Goal: Use online tool/utility: Use online tool/utility

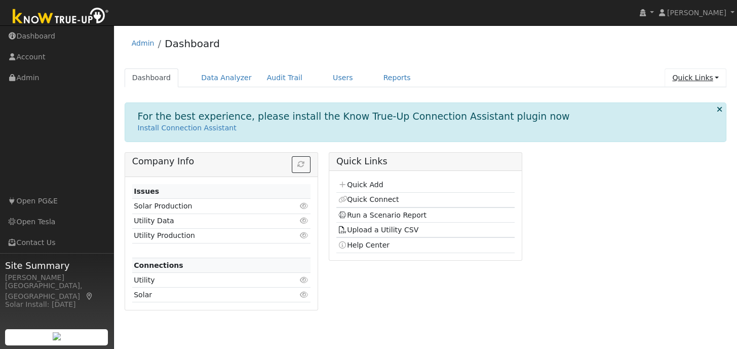
click at [691, 77] on link "Quick Links" at bounding box center [696, 77] width 62 height 19
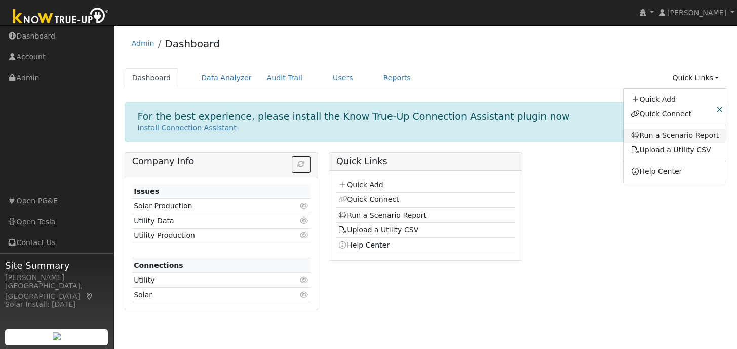
click at [682, 134] on link "Run a Scenario Report" at bounding box center [675, 136] width 103 height 14
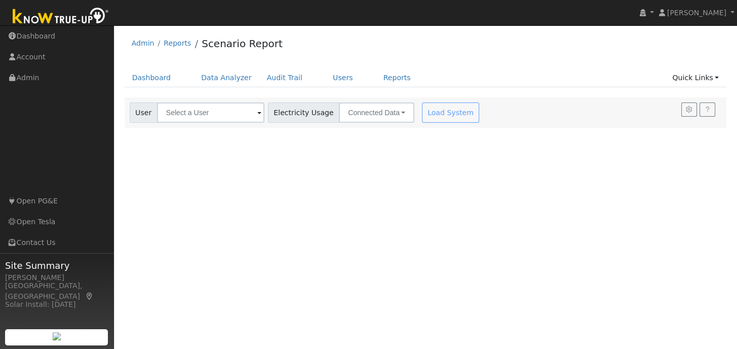
click at [257, 115] on span at bounding box center [259, 113] width 4 height 12
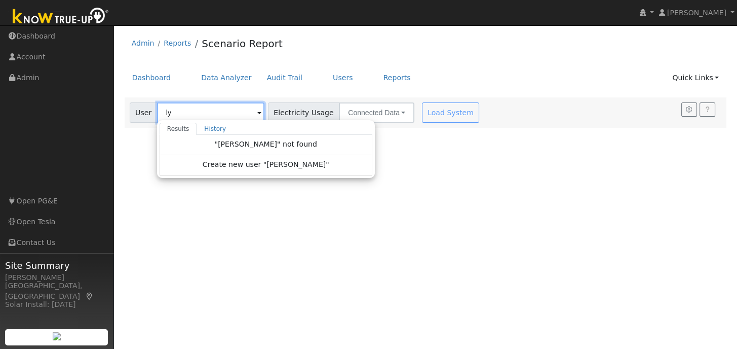
type input "l"
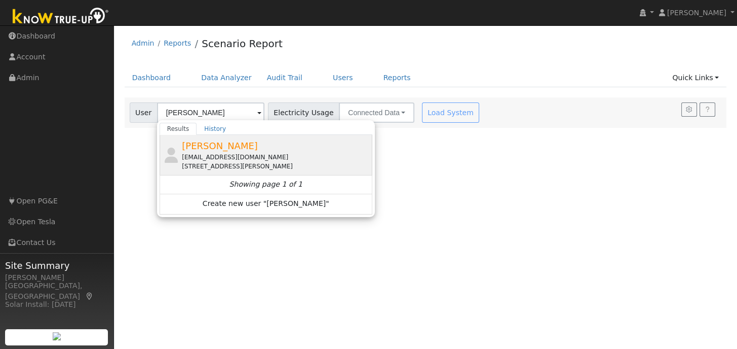
click at [236, 151] on div "[PERSON_NAME] [PERSON_NAME][EMAIL_ADDRESS][DOMAIN_NAME] [STREET_ADDRESS][PERSON…" at bounding box center [276, 155] width 188 height 32
type input "[PERSON_NAME]"
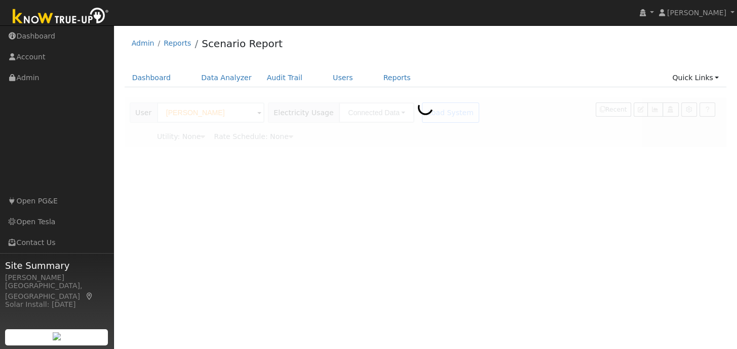
type input "Pacific Gas & Electric"
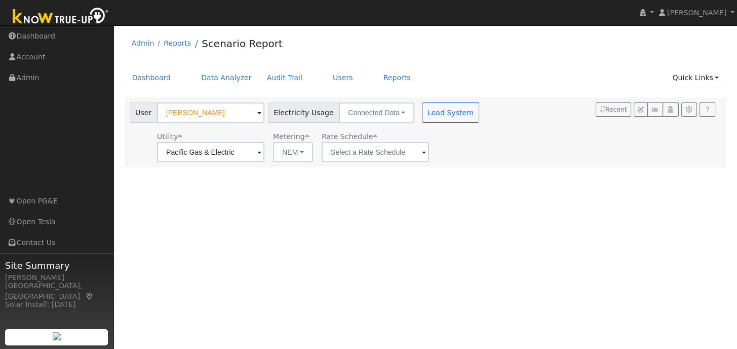
click at [422, 150] on span at bounding box center [424, 153] width 4 height 12
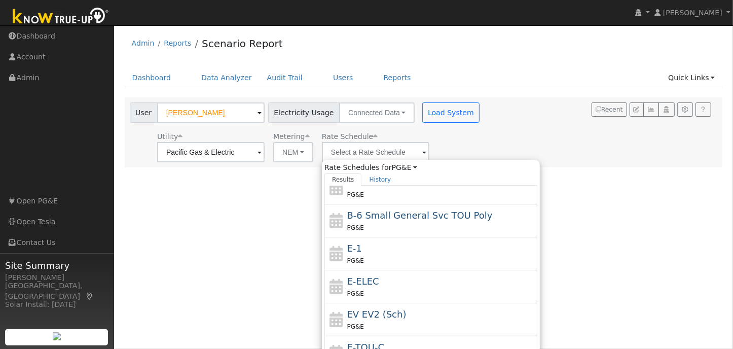
scroll to position [143, 0]
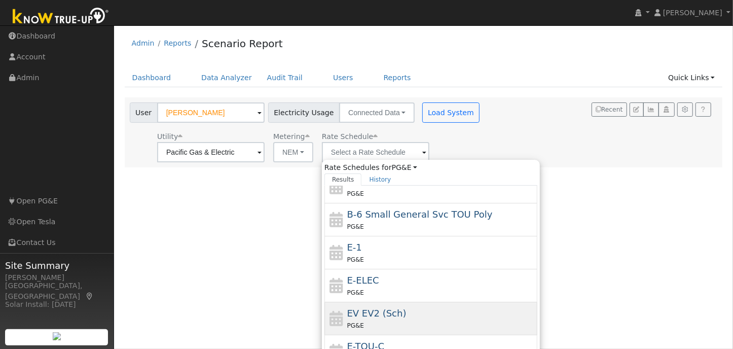
click at [433, 316] on div "EV EV2 (Sch) PG&E" at bounding box center [441, 318] width 188 height 24
type input "EV EV2 (Sch)"
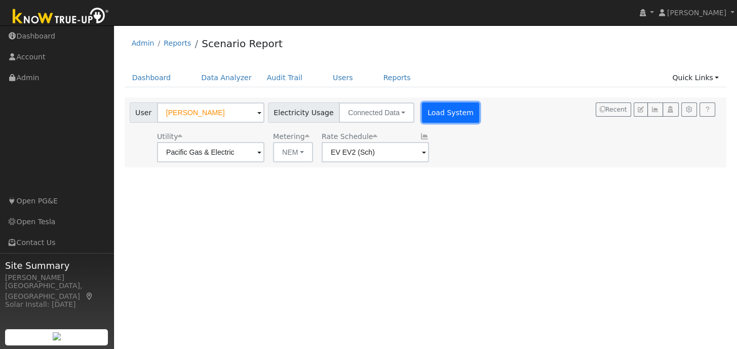
click at [448, 111] on button "Load System" at bounding box center [451, 112] width 58 height 20
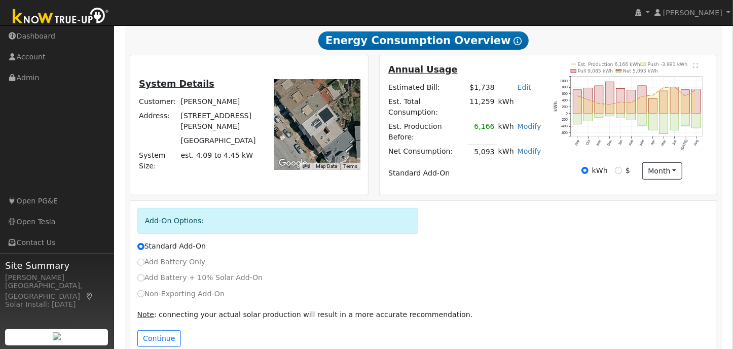
scroll to position [193, 0]
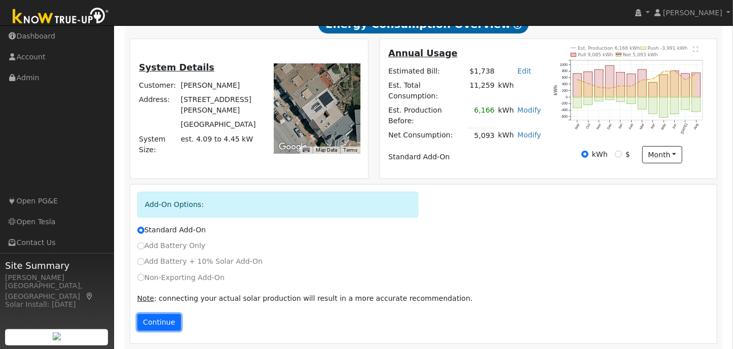
click at [155, 324] on button "Continue" at bounding box center [159, 322] width 44 height 17
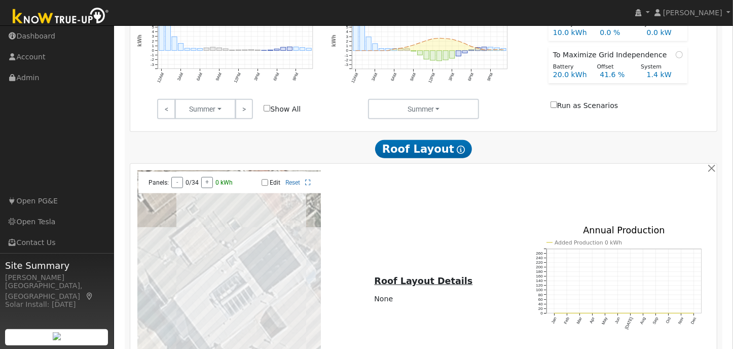
scroll to position [746, 0]
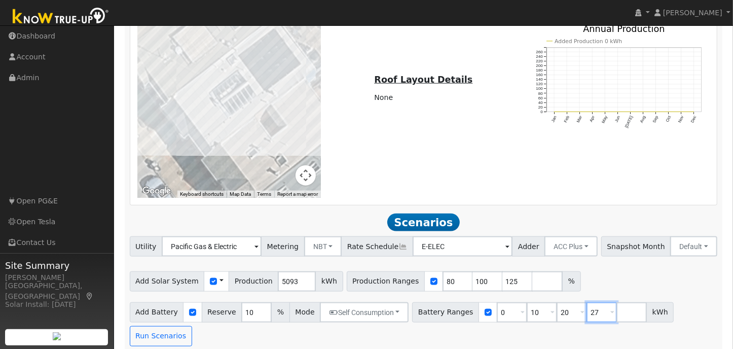
drag, startPoint x: 594, startPoint y: 304, endPoint x: 566, endPoint y: 301, distance: 27.9
click at [566, 302] on div "Battery Ranges 0 Overrides Reserve % Mode None None Self Consumption Peak Savin…" at bounding box center [542, 312] width 261 height 20
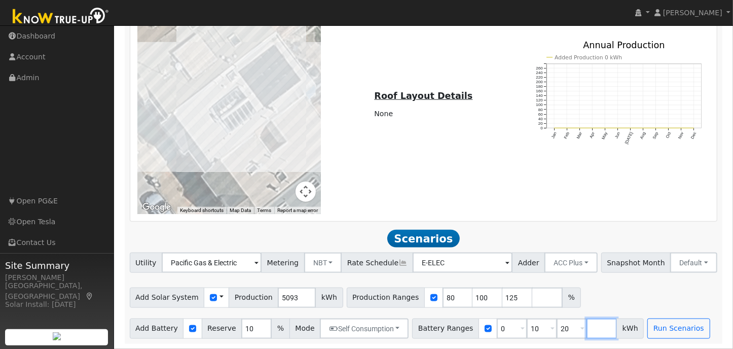
scroll to position [722, 0]
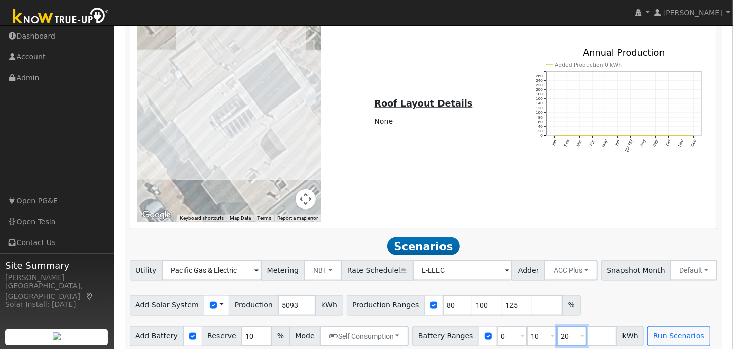
drag, startPoint x: 564, startPoint y: 329, endPoint x: 547, endPoint y: 328, distance: 17.8
click at [556, 328] on input "20" at bounding box center [571, 336] width 30 height 20
drag, startPoint x: 530, startPoint y: 329, endPoint x: 515, endPoint y: 331, distance: 14.8
click at [515, 331] on div "Battery Ranges 0 Overrides Reserve % Mode None None Self Consumption Peak Savin…" at bounding box center [513, 336] width 202 height 20
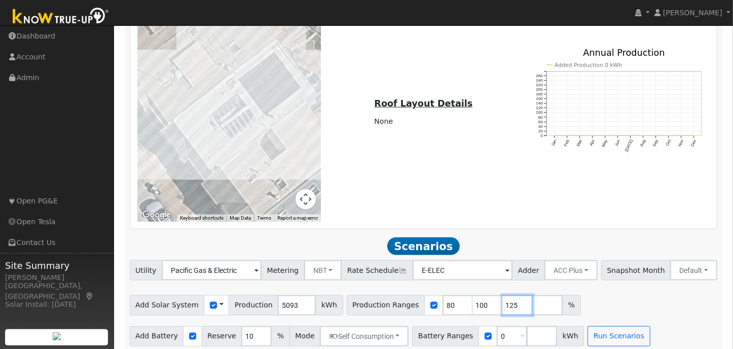
drag, startPoint x: 502, startPoint y: 300, endPoint x: 487, endPoint y: 301, distance: 14.7
click at [487, 301] on div "Production Ranges 80 100 125 %" at bounding box center [464, 305] width 234 height 20
drag, startPoint x: 442, startPoint y: 299, endPoint x: 433, endPoint y: 291, distance: 12.5
click at [442, 295] on input "80" at bounding box center [457, 305] width 30 height 20
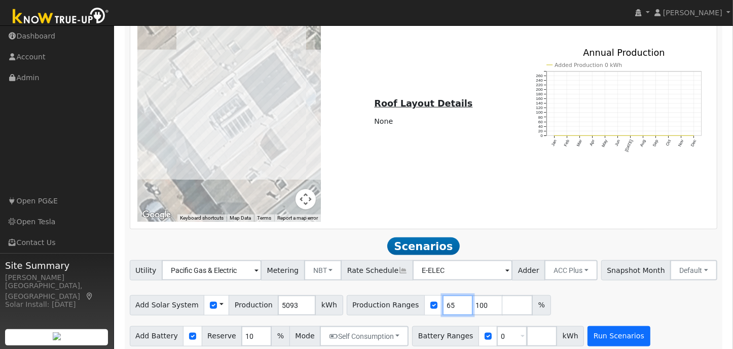
type input "65"
click at [593, 326] on button "Run Scenarios" at bounding box center [618, 336] width 62 height 20
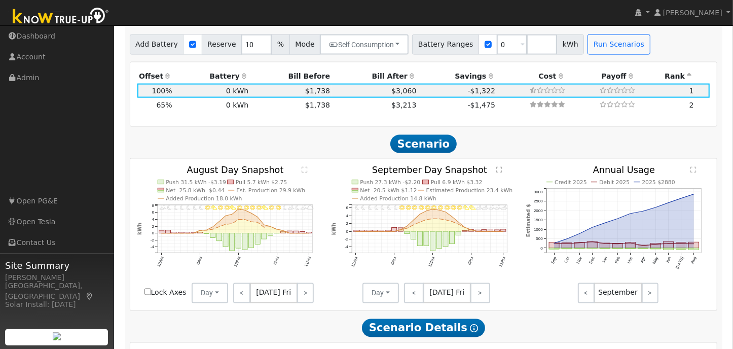
scroll to position [1008, 0]
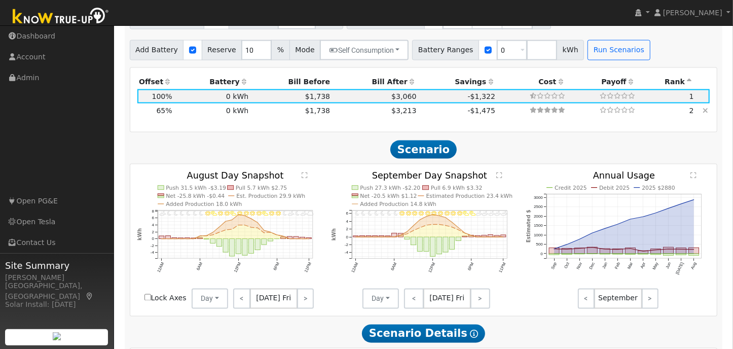
click at [283, 105] on td "$1,738" at bounding box center [291, 110] width 82 height 14
type input "2.2"
type input "$7,282"
type input "$2,185"
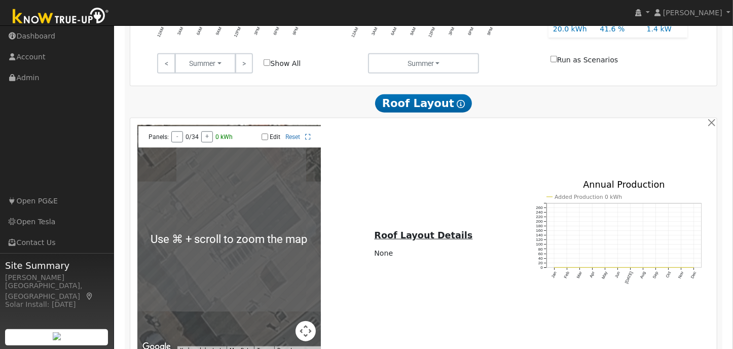
scroll to position [590, 0]
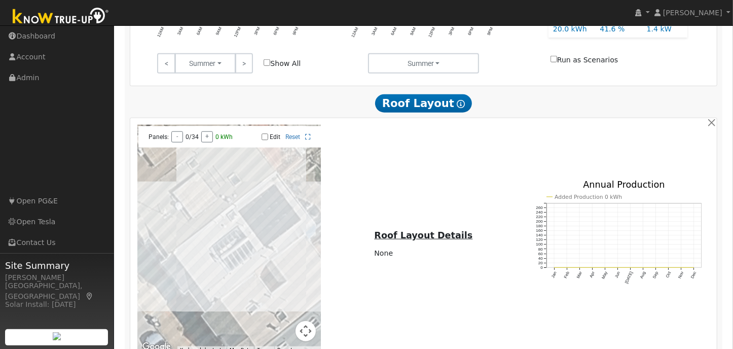
click at [264, 134] on input "Edit" at bounding box center [264, 136] width 7 height 7
checkbox input "true"
click at [213, 285] on div at bounding box center [229, 239] width 184 height 228
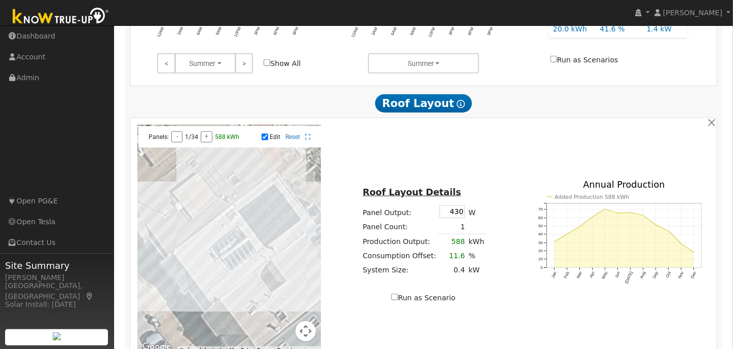
click at [208, 283] on div at bounding box center [229, 239] width 184 height 228
click at [203, 270] on div at bounding box center [229, 239] width 184 height 228
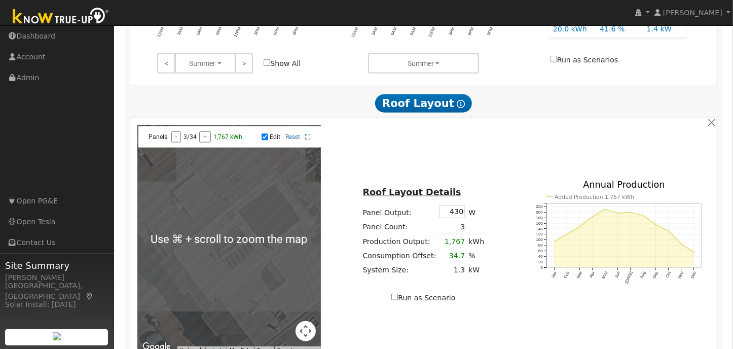
scroll to position [591, 0]
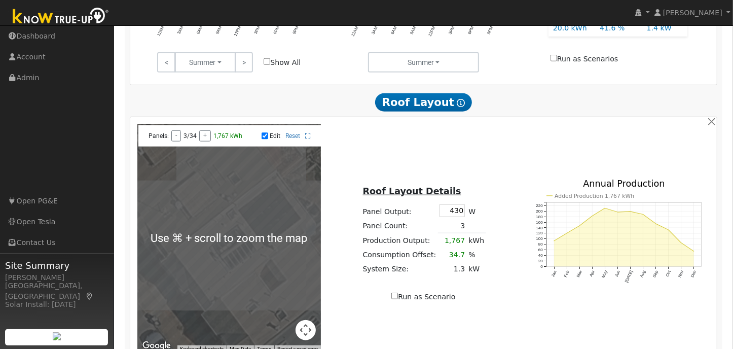
click at [199, 267] on div at bounding box center [229, 238] width 184 height 228
click at [195, 256] on div at bounding box center [229, 238] width 184 height 228
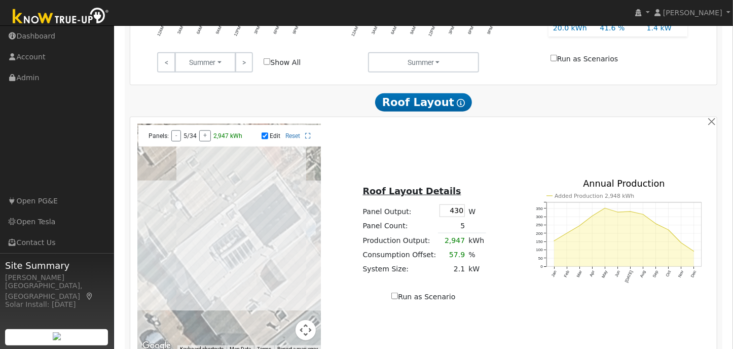
click at [210, 247] on div at bounding box center [229, 238] width 184 height 228
click at [228, 275] on div at bounding box center [229, 238] width 184 height 228
click at [220, 242] on div at bounding box center [229, 238] width 184 height 228
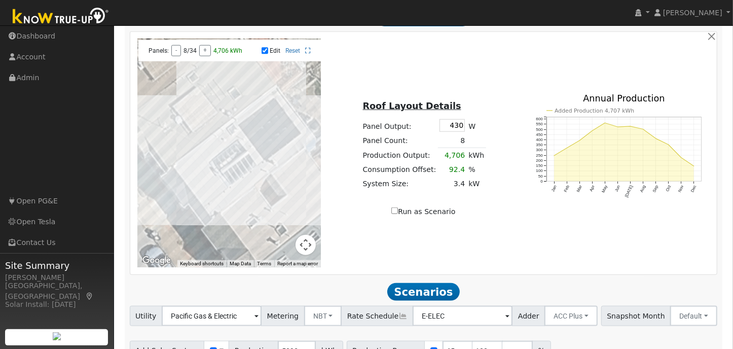
scroll to position [788, 0]
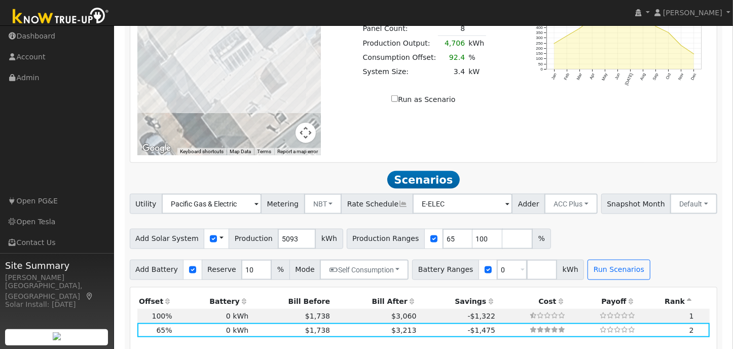
click at [397, 95] on input "Run as Scenario" at bounding box center [394, 98] width 7 height 7
checkbox input "true"
type input "4706"
type input "100"
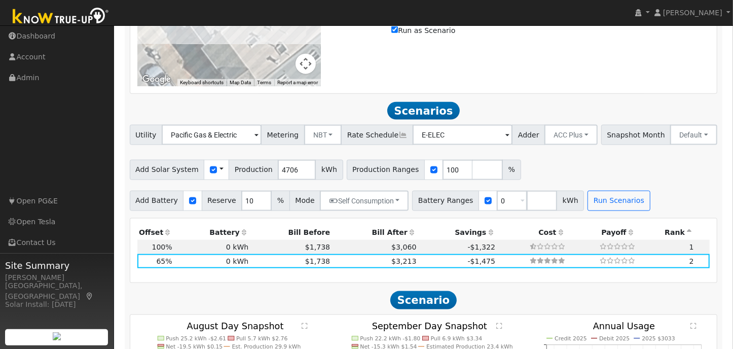
scroll to position [949, 0]
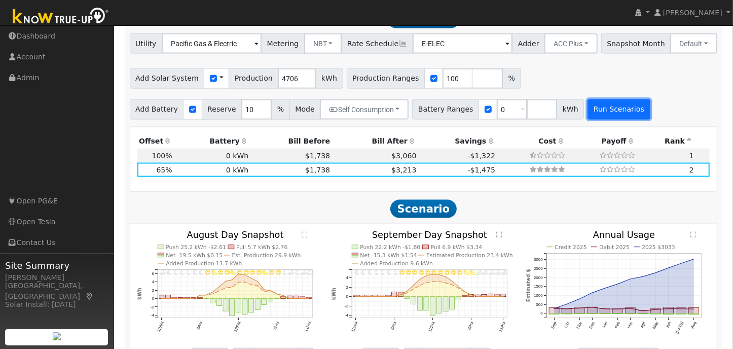
click at [608, 104] on button "Run Scenarios" at bounding box center [618, 109] width 62 height 20
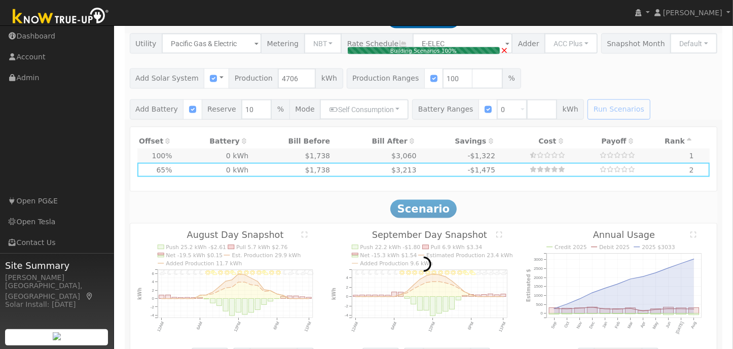
type input "3.4"
type input "$11,220"
type input "$3,366"
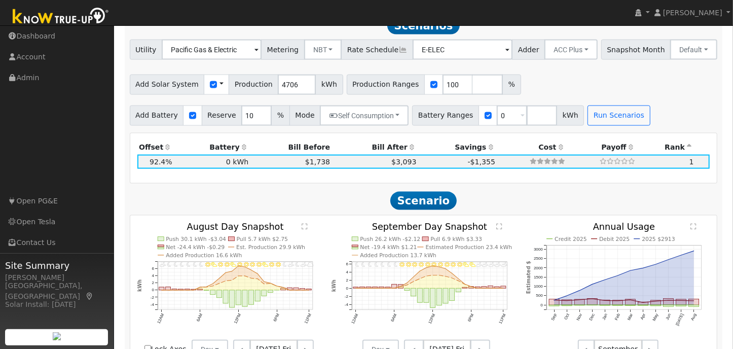
scroll to position [942, 0]
click at [505, 48] on span at bounding box center [507, 51] width 4 height 12
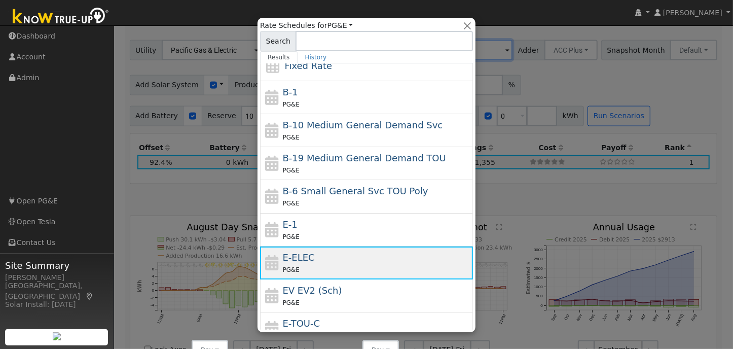
scroll to position [44, 0]
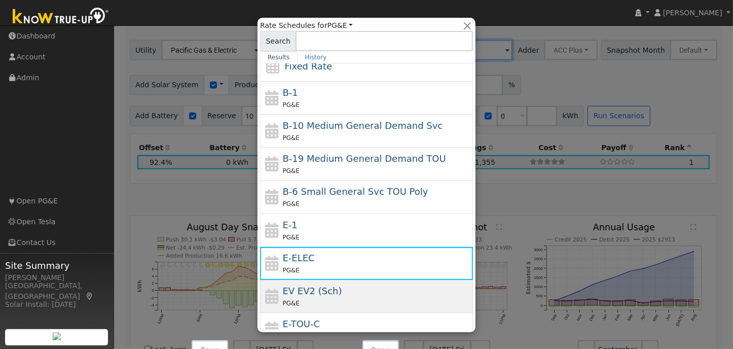
click at [382, 285] on div "EV EV2 (Sch) PG&E" at bounding box center [377, 296] width 188 height 24
type input "EV EV2 (Sch)"
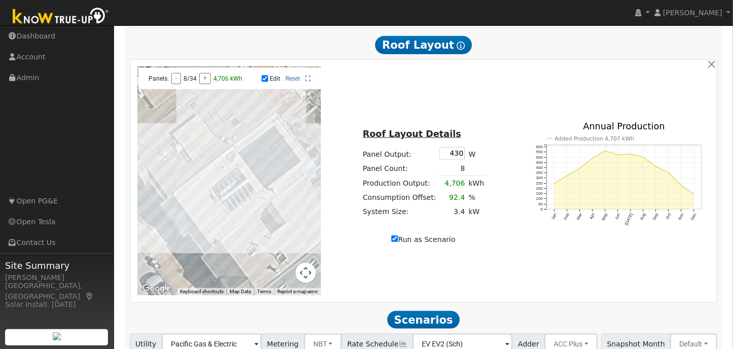
scroll to position [648, 0]
